Goal: Communication & Community: Ask a question

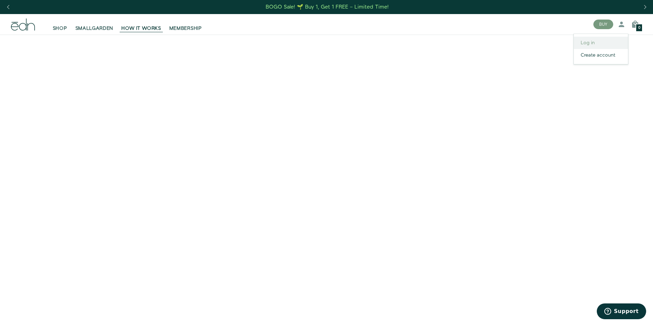
click at [583, 47] on link "Log in" at bounding box center [601, 43] width 54 height 12
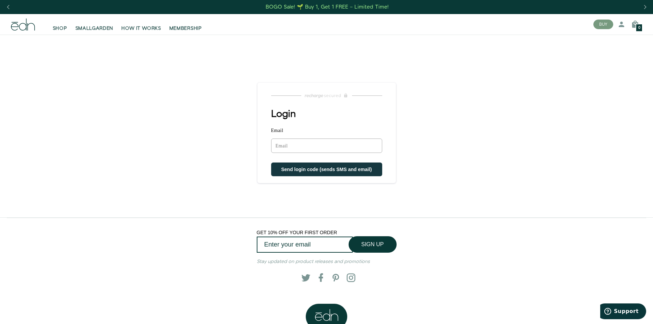
drag, startPoint x: 0, startPoint y: 0, endPoint x: 334, endPoint y: 146, distance: 365.1
click at [334, 146] on input "Email" at bounding box center [326, 146] width 111 height 14
type input "dana.grennier@gmail.com"
click at [271, 163] on button "Send login code (sends SMS and email)" at bounding box center [326, 170] width 111 height 14
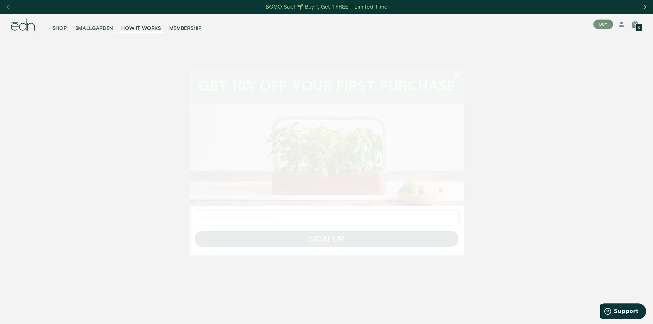
click at [460, 75] on circle "Close dialog" at bounding box center [457, 74] width 15 height 15
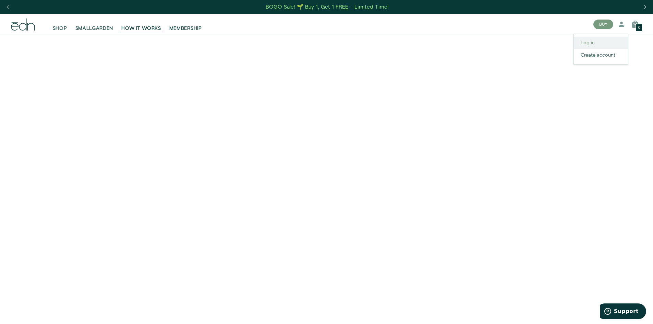
click at [599, 44] on link "Log in" at bounding box center [601, 43] width 54 height 12
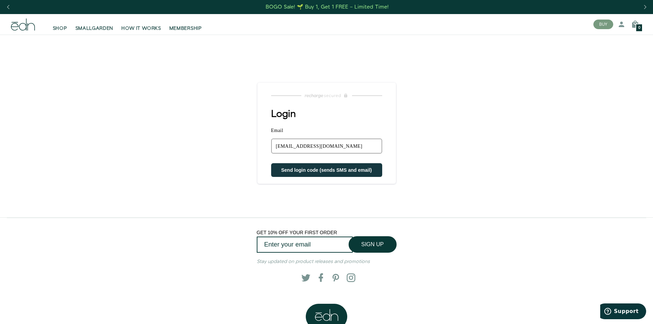
type input "nalabearwi@yahoo.com"
click at [271, 163] on button "Send login code (sends SMS and email)" at bounding box center [326, 170] width 111 height 14
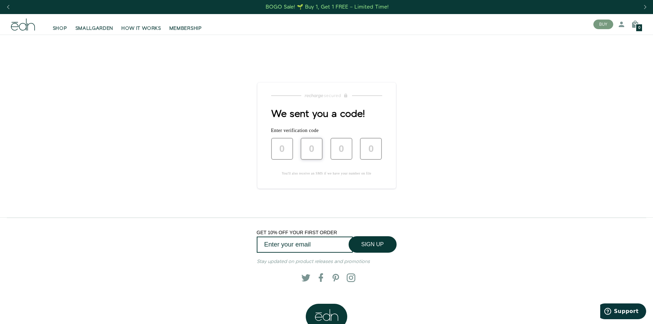
type input "1"
type input "2"
type input "9"
type input "3"
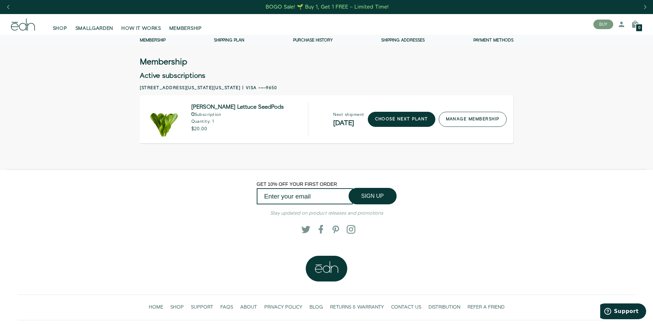
click at [470, 119] on link "manage membership" at bounding box center [473, 119] width 68 height 15
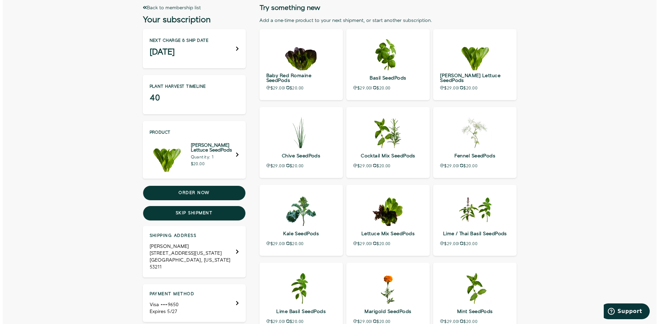
scroll to position [69, 0]
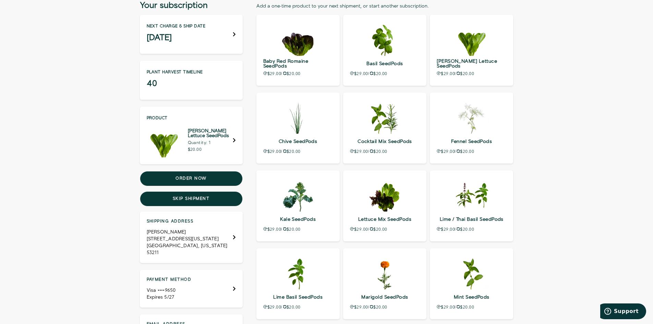
click at [235, 287] on icon "Payment method" at bounding box center [234, 289] width 2 height 4
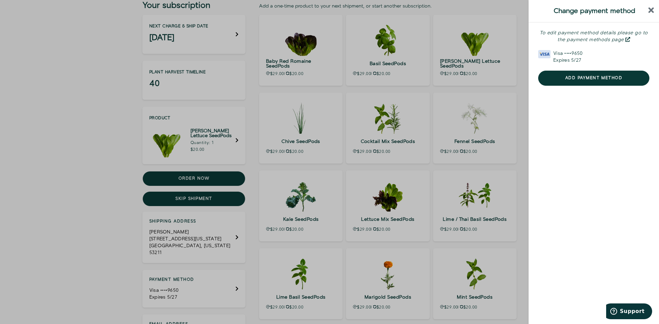
click at [617, 40] on div "To edit payment method details please go to the payment methods page" at bounding box center [593, 36] width 111 height 14
click at [649, 10] on icon "close sidebar" at bounding box center [651, 10] width 6 height 8
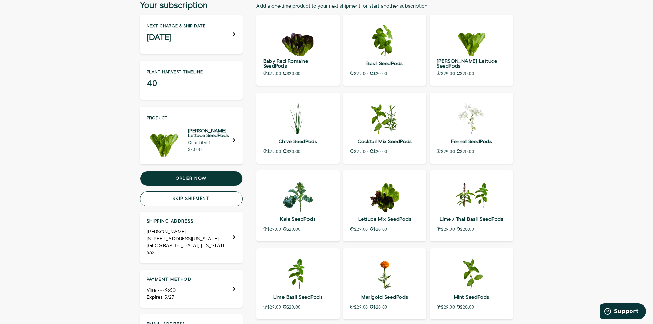
click at [208, 200] on button "Skip shipment" at bounding box center [191, 198] width 103 height 15
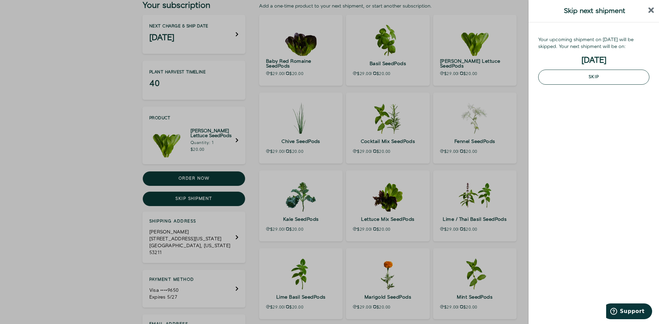
click at [547, 78] on button "Skip" at bounding box center [593, 77] width 111 height 15
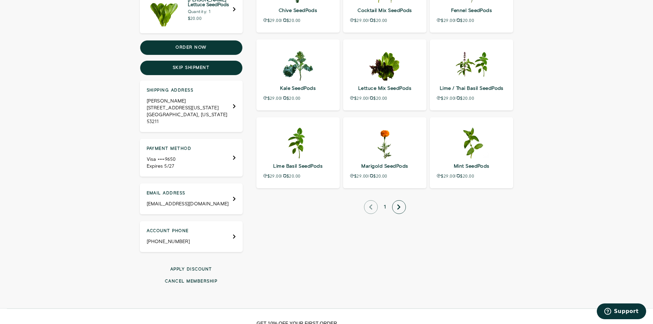
scroll to position [206, 0]
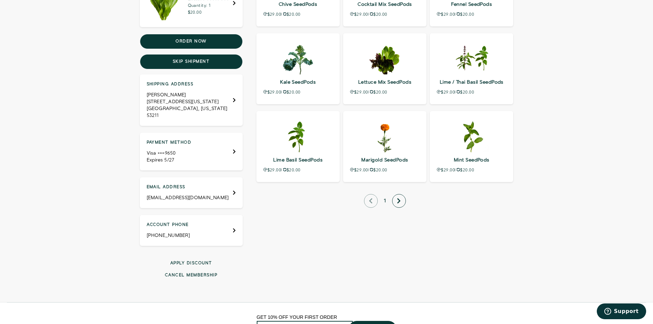
click at [174, 272] on button "Cancel membership" at bounding box center [191, 275] width 103 height 6
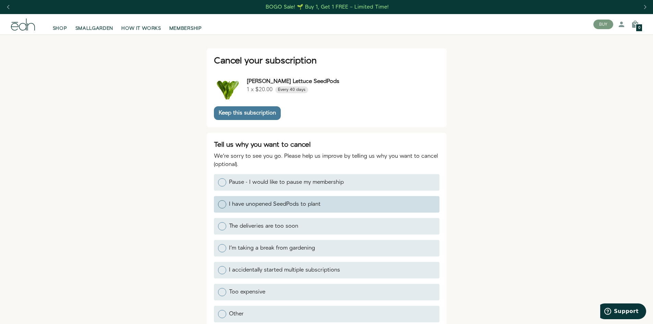
click at [224, 203] on div at bounding box center [222, 204] width 8 height 8
click at [218, 204] on input "I have unopened SeedPods to plant" at bounding box center [218, 204] width 0 height 0
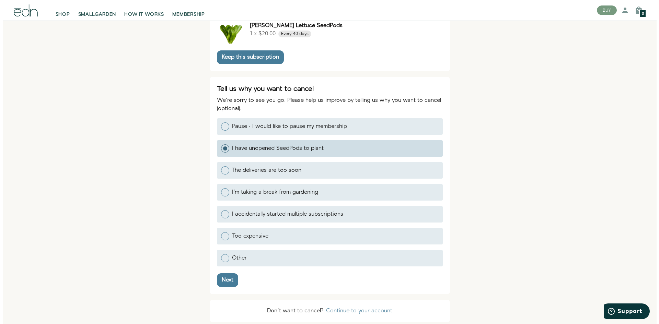
scroll to position [103, 0]
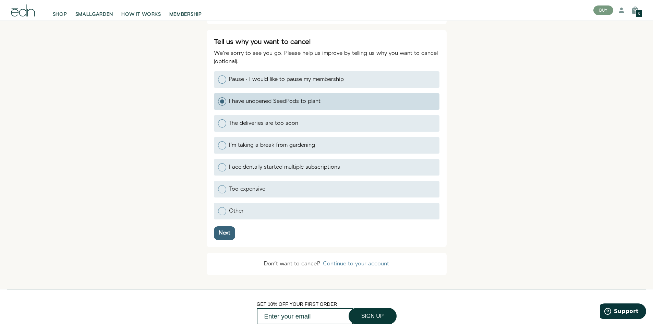
click at [223, 230] on div "Next" at bounding box center [225, 232] width 12 height 5
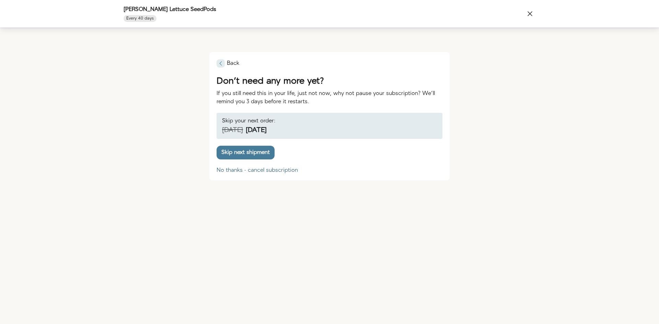
click at [244, 169] on div "No thanks - cancel subscription" at bounding box center [256, 170] width 81 height 5
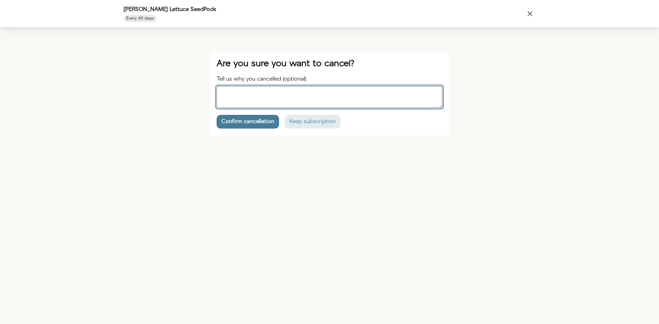
click at [250, 92] on textarea "Tell us why you cancelled (optional):" at bounding box center [329, 97] width 226 height 22
type textarea "Cannot afford it"
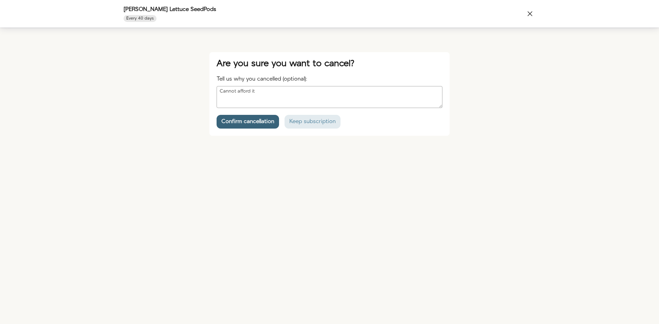
click at [251, 119] on div "Confirm cancellation" at bounding box center [247, 121] width 53 height 5
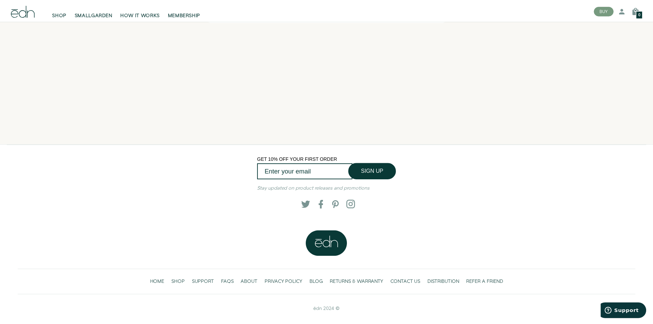
scroll to position [85, 0]
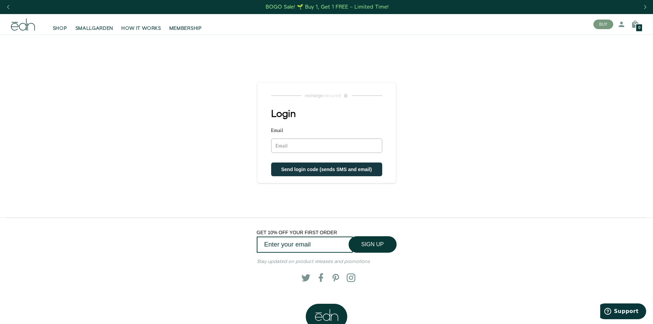
click at [287, 146] on input "Email" at bounding box center [326, 146] width 111 height 14
type input "nalabearwi@yahoo.com"
click at [271, 163] on button "Send login code (sends SMS and email)" at bounding box center [326, 170] width 111 height 14
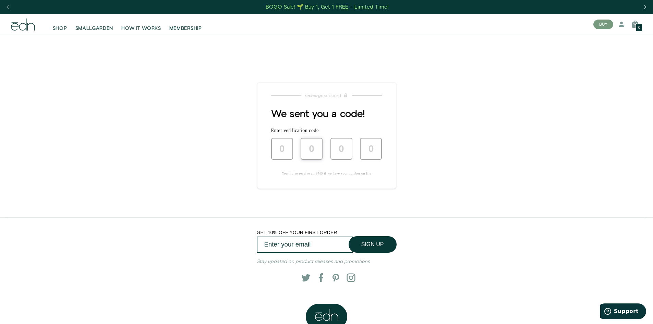
type input "5"
type input "9"
type input "4"
type input "0"
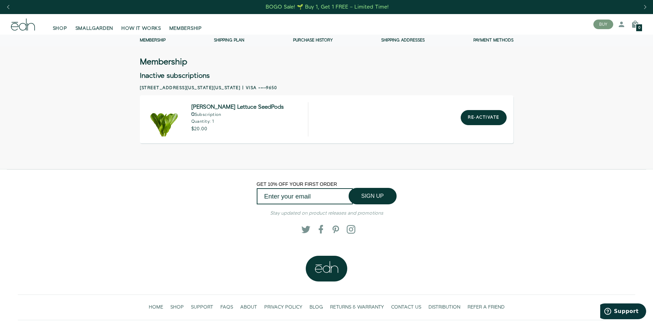
click at [310, 40] on link "Purchase history" at bounding box center [313, 40] width 40 height 6
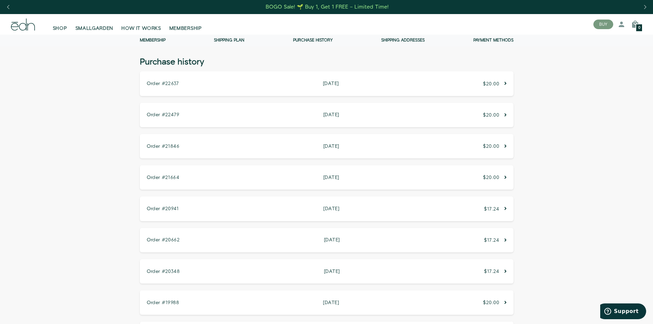
click at [505, 81] on icon at bounding box center [506, 83] width 2 height 5
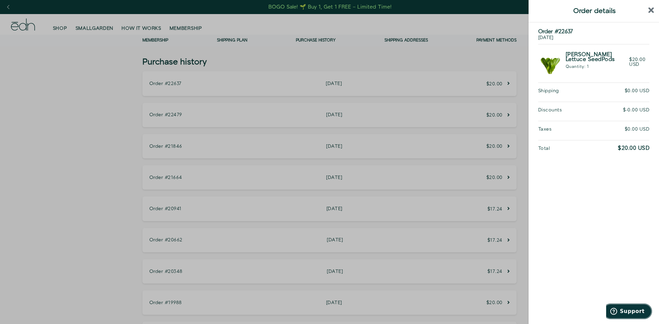
click at [625, 311] on span "Support" at bounding box center [631, 311] width 25 height 6
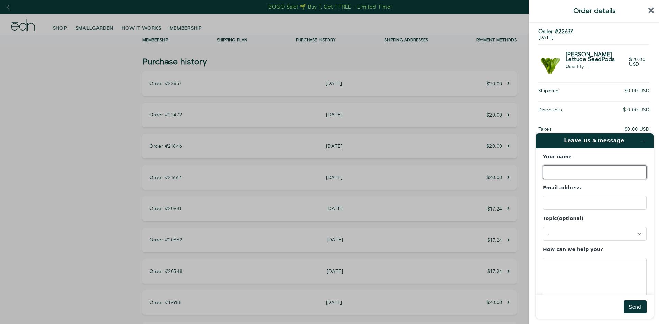
click at [561, 173] on input "Your name" at bounding box center [595, 172] width 104 height 14
type input "[PERSON_NAME]"
type input "[EMAIL_ADDRESS][DOMAIN_NAME]"
click div "-"
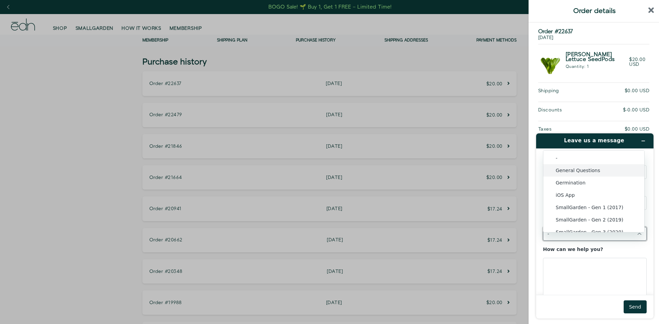
click at [561, 171] on li "General Questions" at bounding box center [593, 170] width 101 height 12
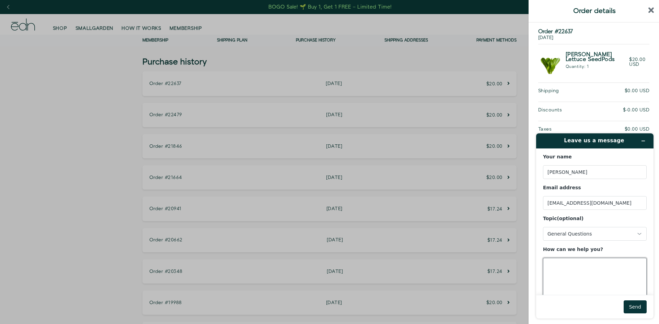
click at [562, 268] on textarea "How can we help you?" at bounding box center [595, 277] width 104 height 38
type textarea "I would like to cancel my order #22637. Can you please tell me how do so?"
click at [632, 309] on button "Send" at bounding box center [634, 306] width 23 height 13
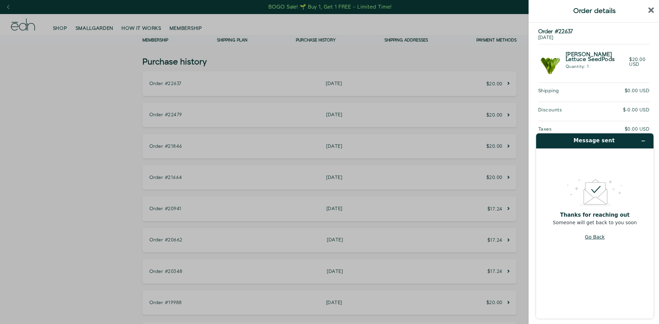
click at [589, 239] on button "Go Back" at bounding box center [594, 236] width 20 height 13
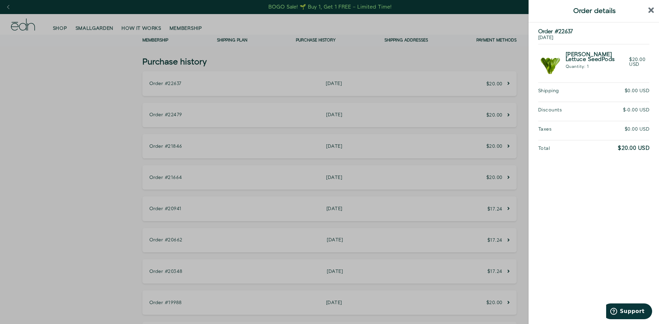
click at [649, 10] on icon "close sidebar" at bounding box center [651, 10] width 6 height 8
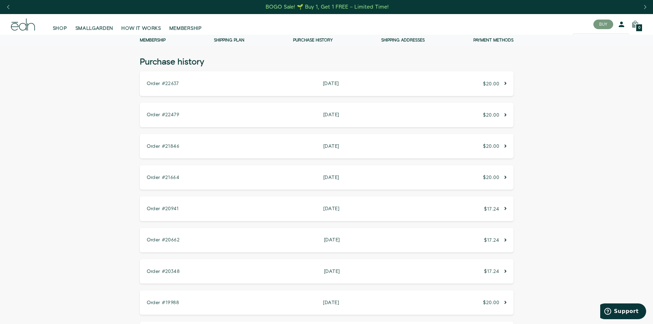
click at [622, 24] on icon at bounding box center [622, 24] width 8 height 8
click at [621, 25] on icon at bounding box center [622, 24] width 8 height 8
click at [621, 26] on icon at bounding box center [622, 24] width 8 height 8
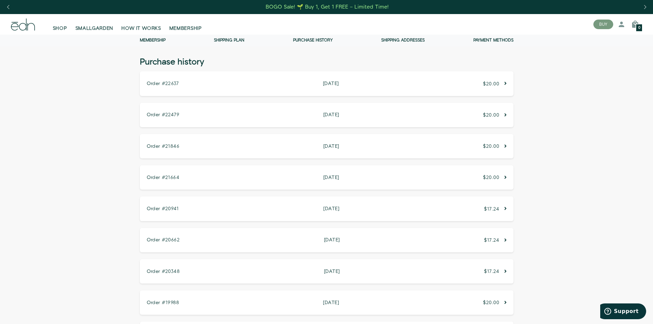
click at [166, 84] on p "Order #22637" at bounding box center [163, 83] width 32 height 5
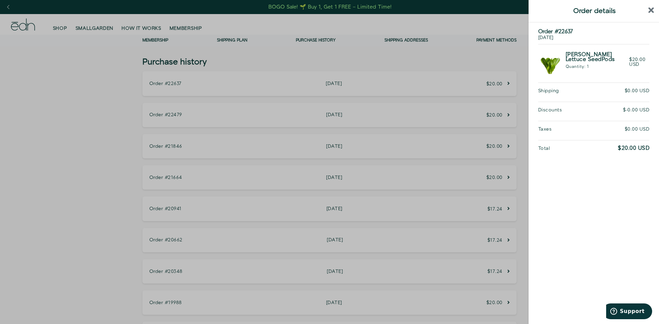
click at [649, 9] on icon "close sidebar" at bounding box center [651, 11] width 6 height 6
